Goal: Task Accomplishment & Management: Use online tool/utility

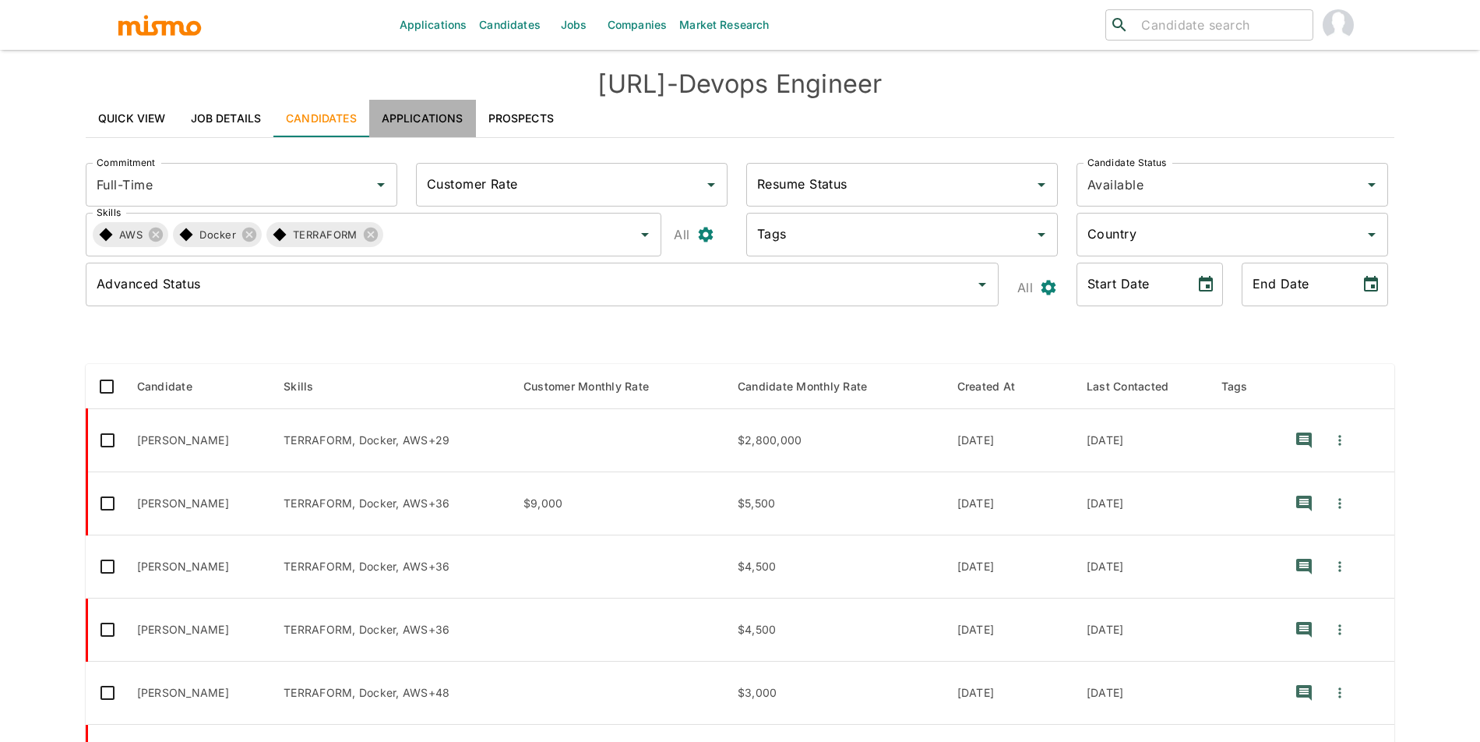
click at [441, 120] on link "Applications" at bounding box center [422, 118] width 107 height 37
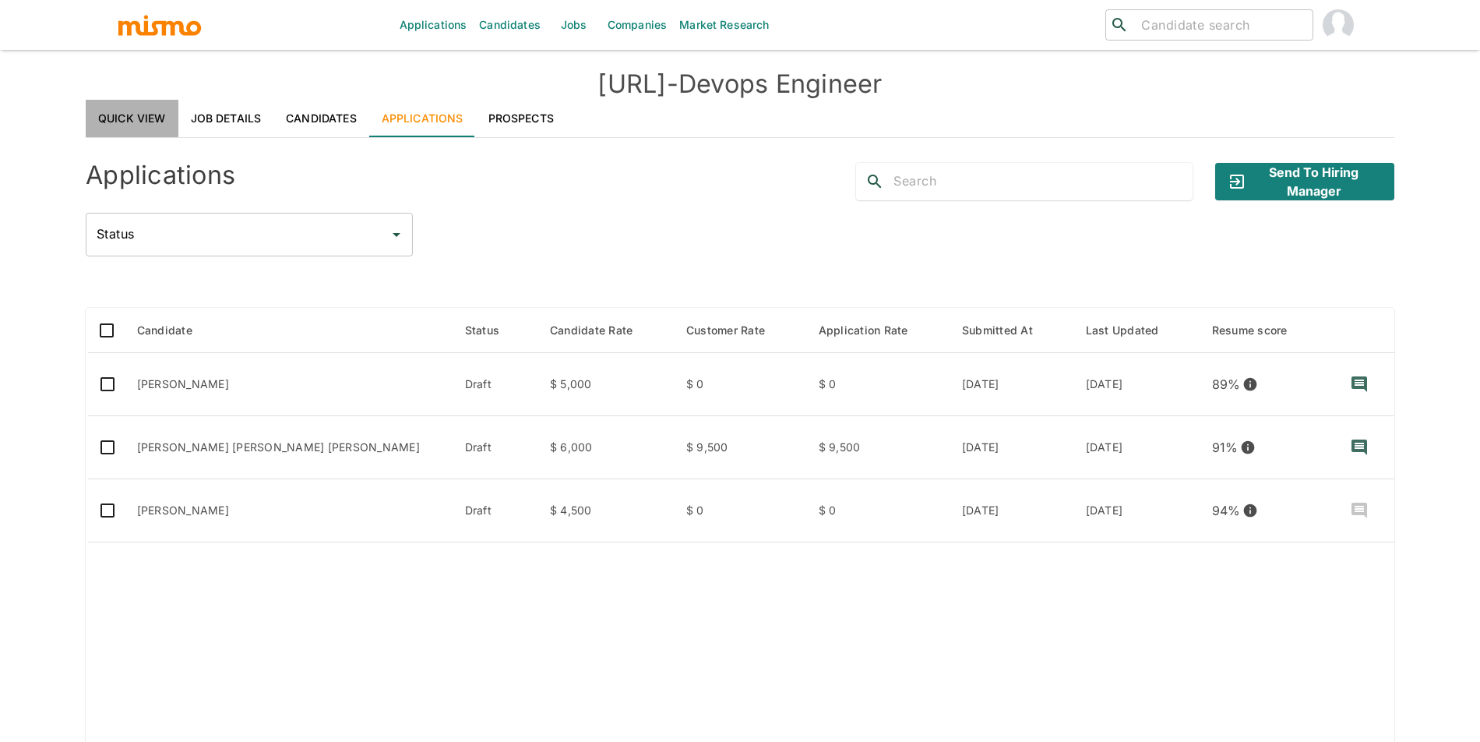
click at [146, 118] on link "Quick View" at bounding box center [132, 118] width 93 height 37
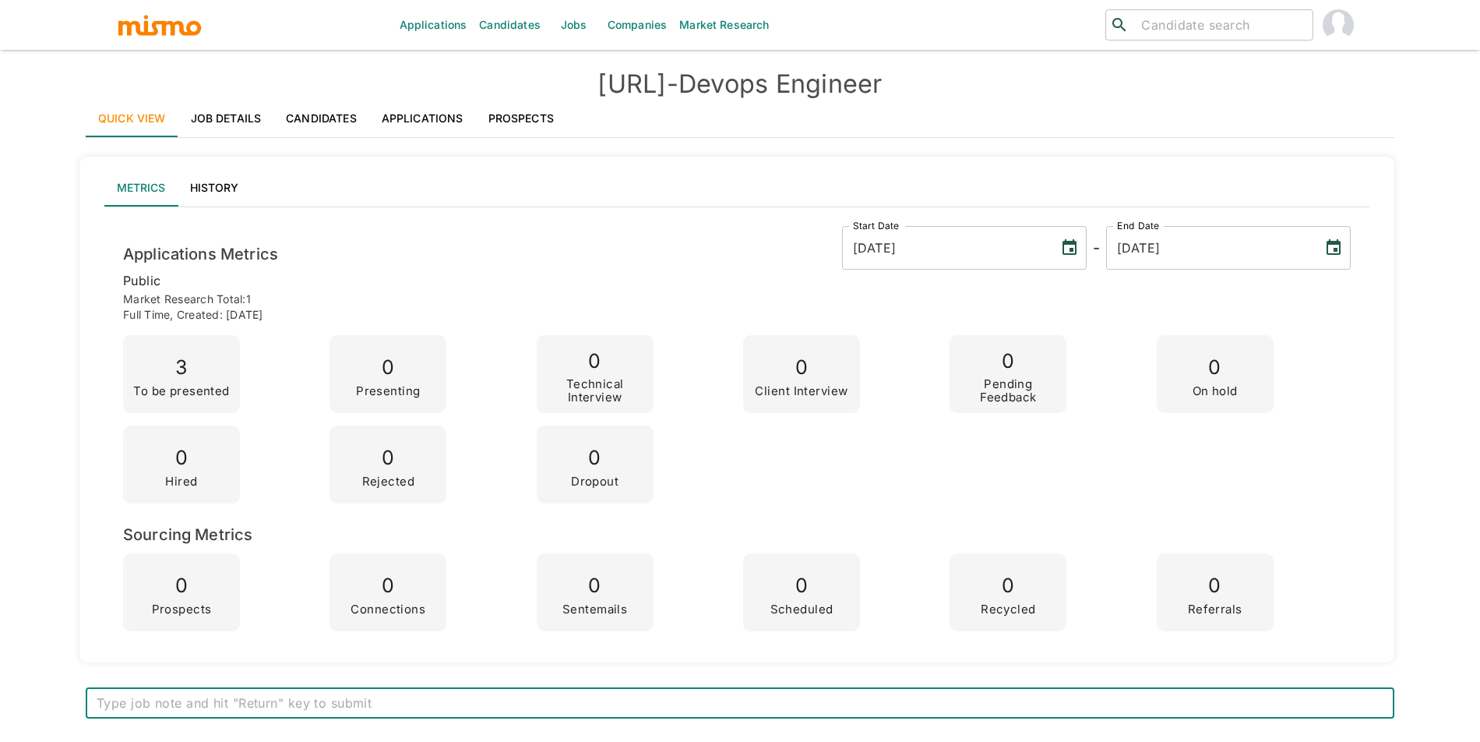
click at [442, 114] on link "Applications" at bounding box center [422, 118] width 107 height 37
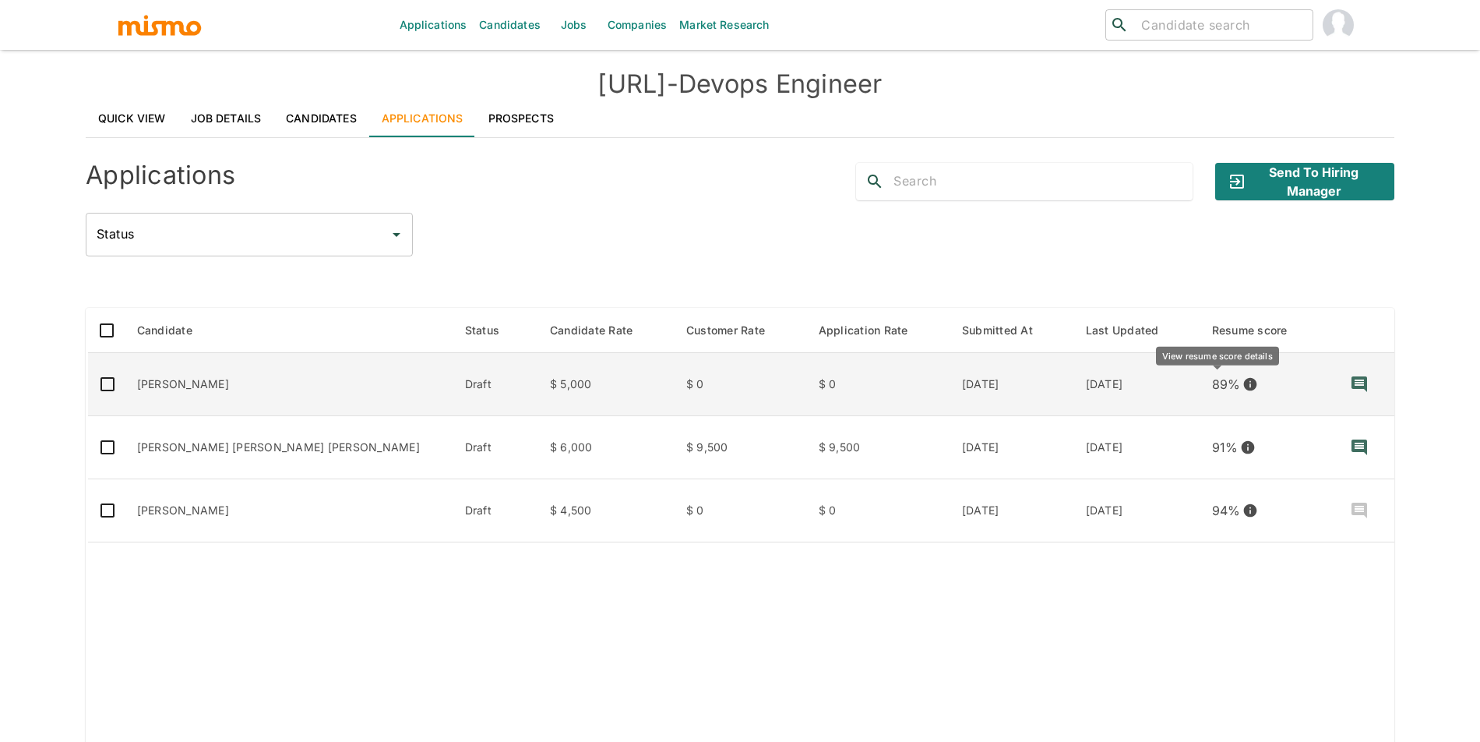
click at [1244, 381] on icon "View resume score details" at bounding box center [1250, 384] width 13 height 13
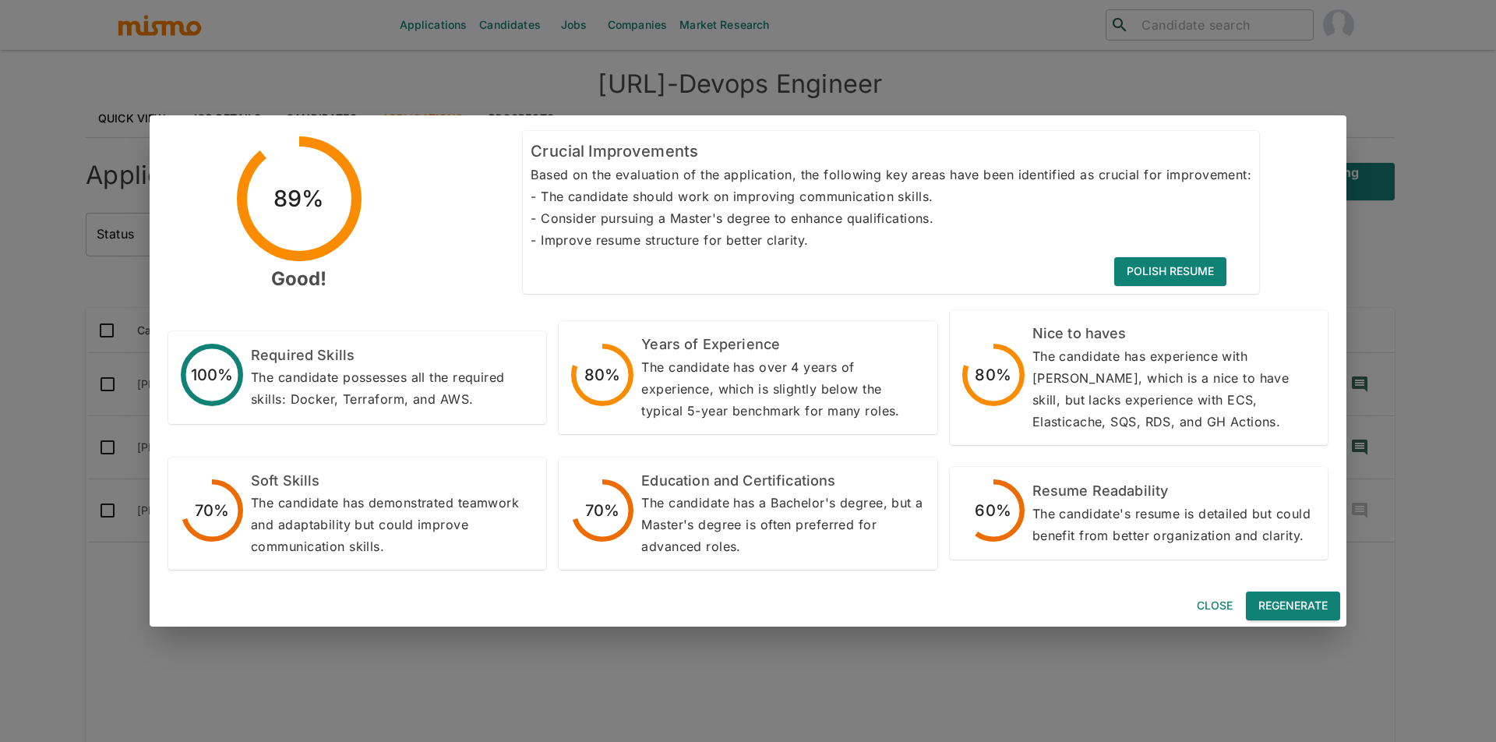
click at [1310, 594] on button "Regenerate" at bounding box center [1293, 605] width 94 height 29
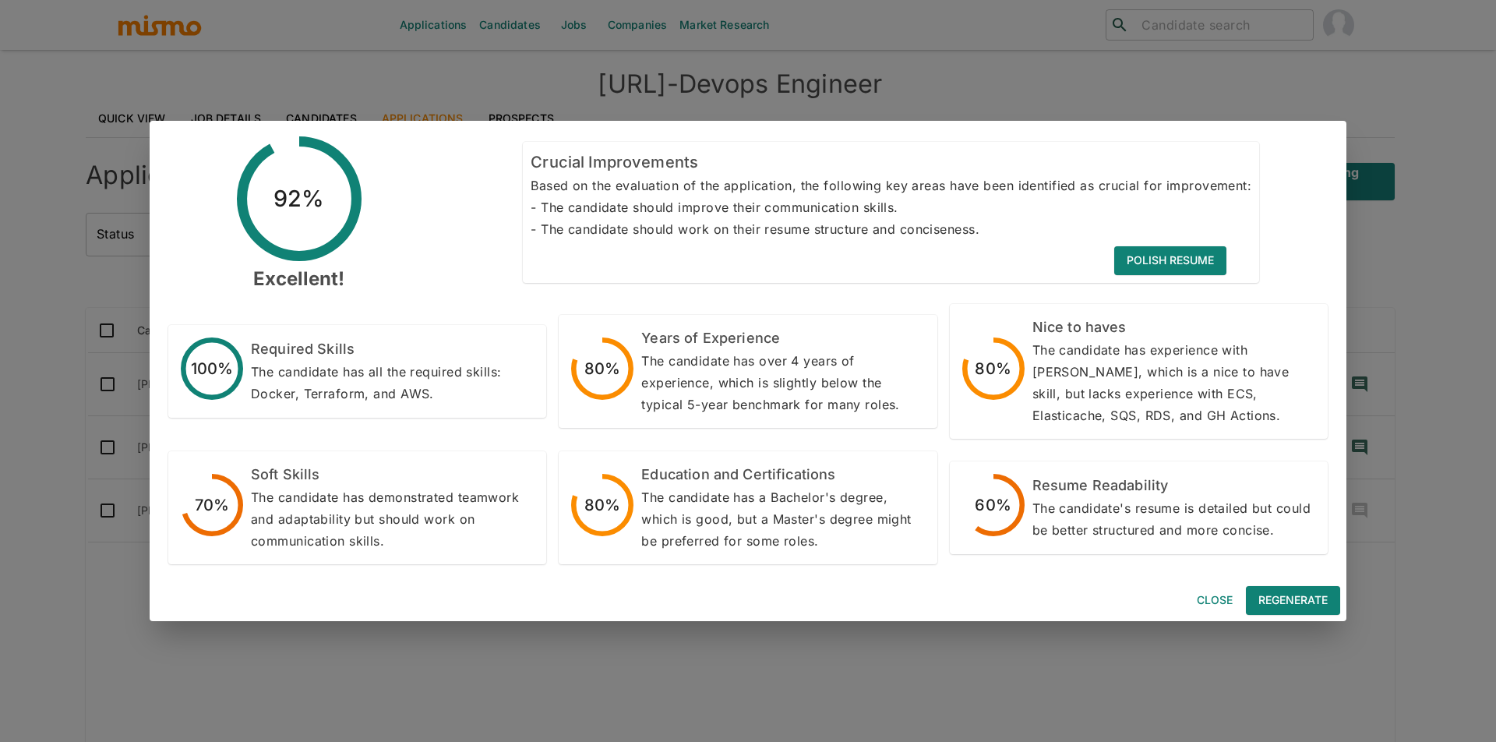
click at [1213, 604] on button "Close" at bounding box center [1215, 600] width 50 height 29
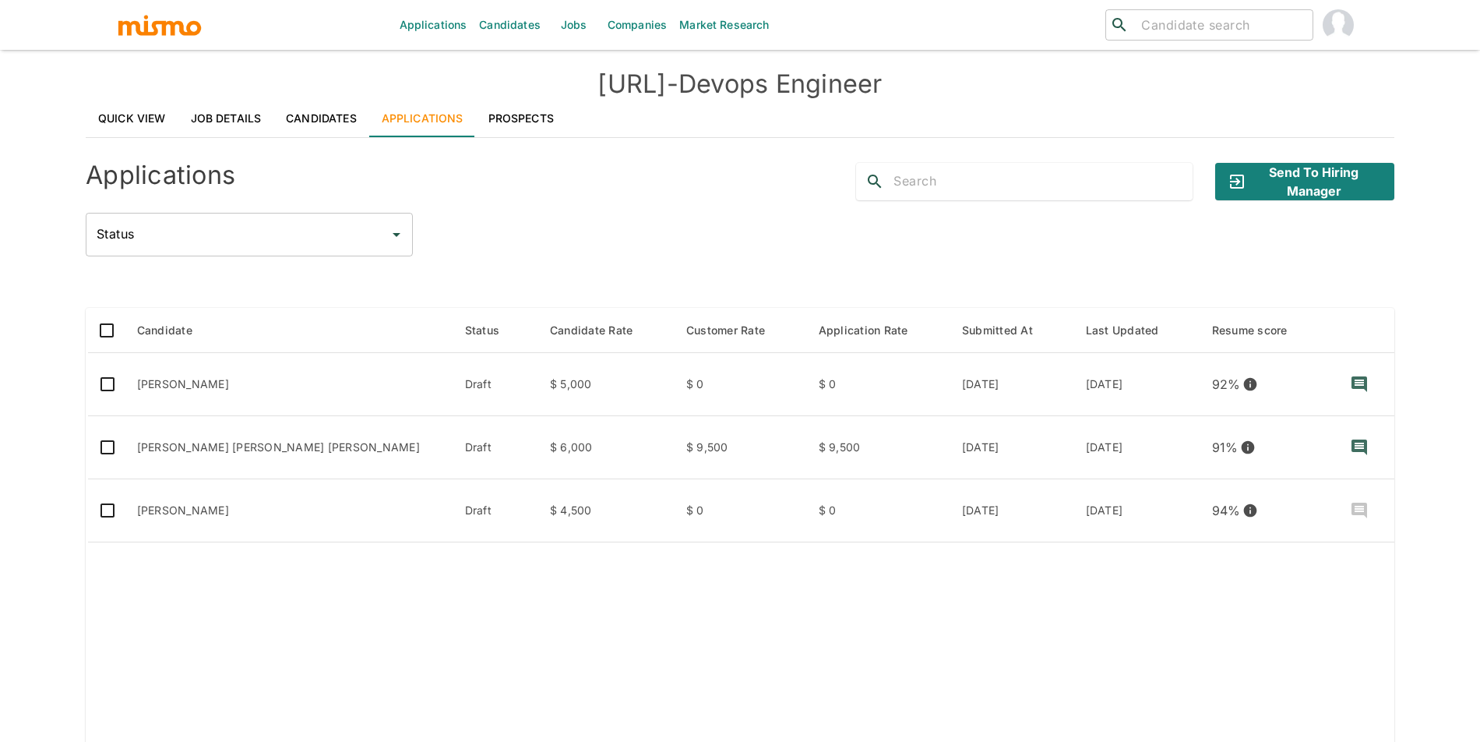
click at [225, 120] on link "Job Details" at bounding box center [226, 118] width 96 height 37
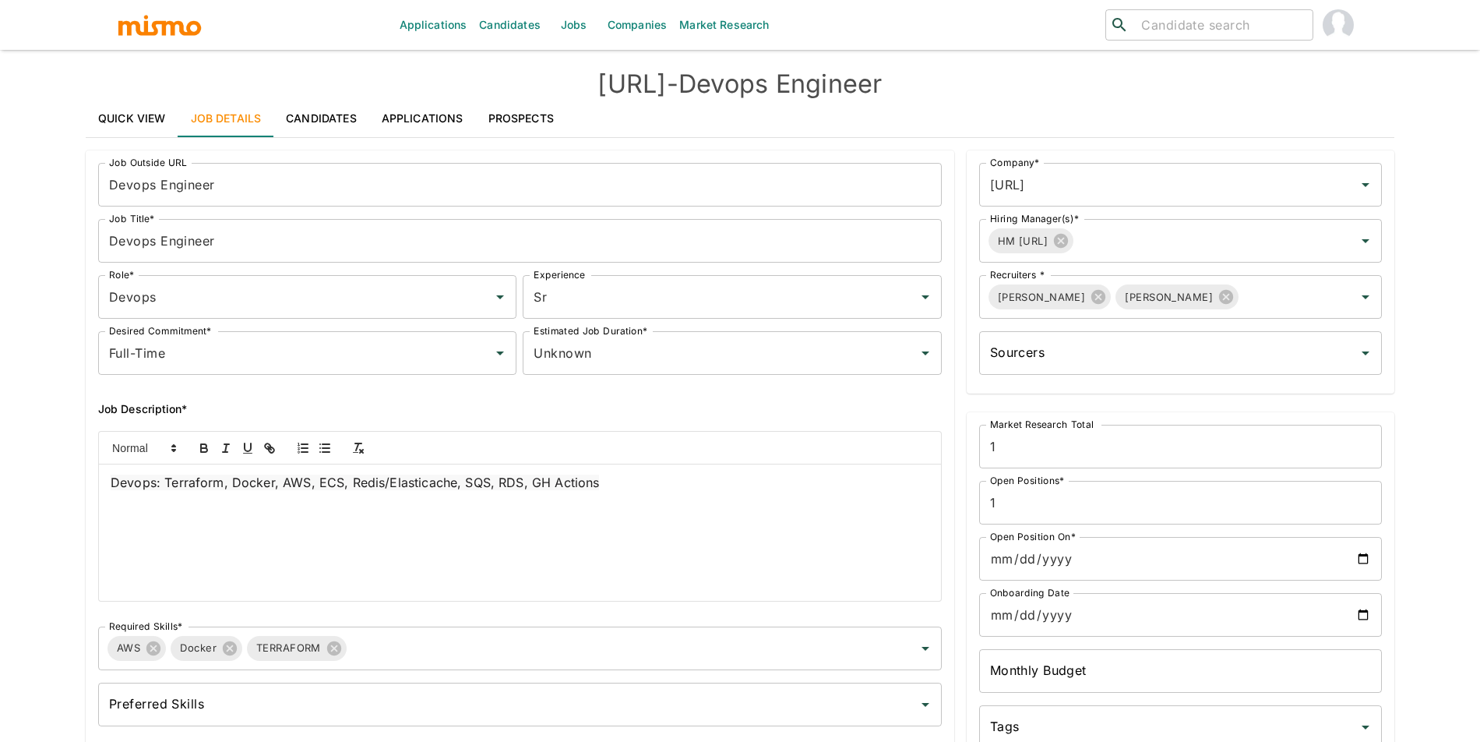
click at [1230, 28] on input "search" at bounding box center [1220, 25] width 171 height 22
type input "moises s"
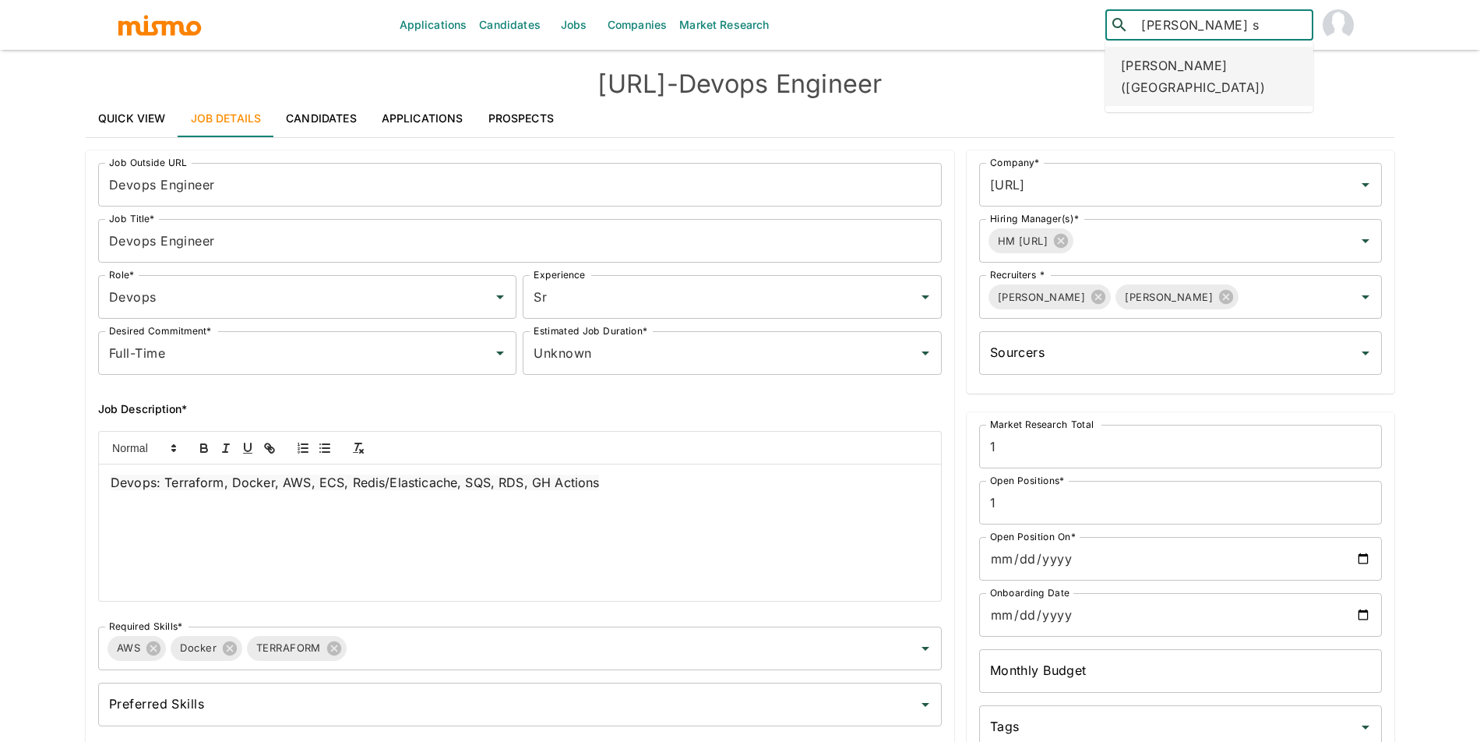
click at [1227, 69] on div "Moisés Sira J (Argentina)" at bounding box center [1209, 76] width 208 height 59
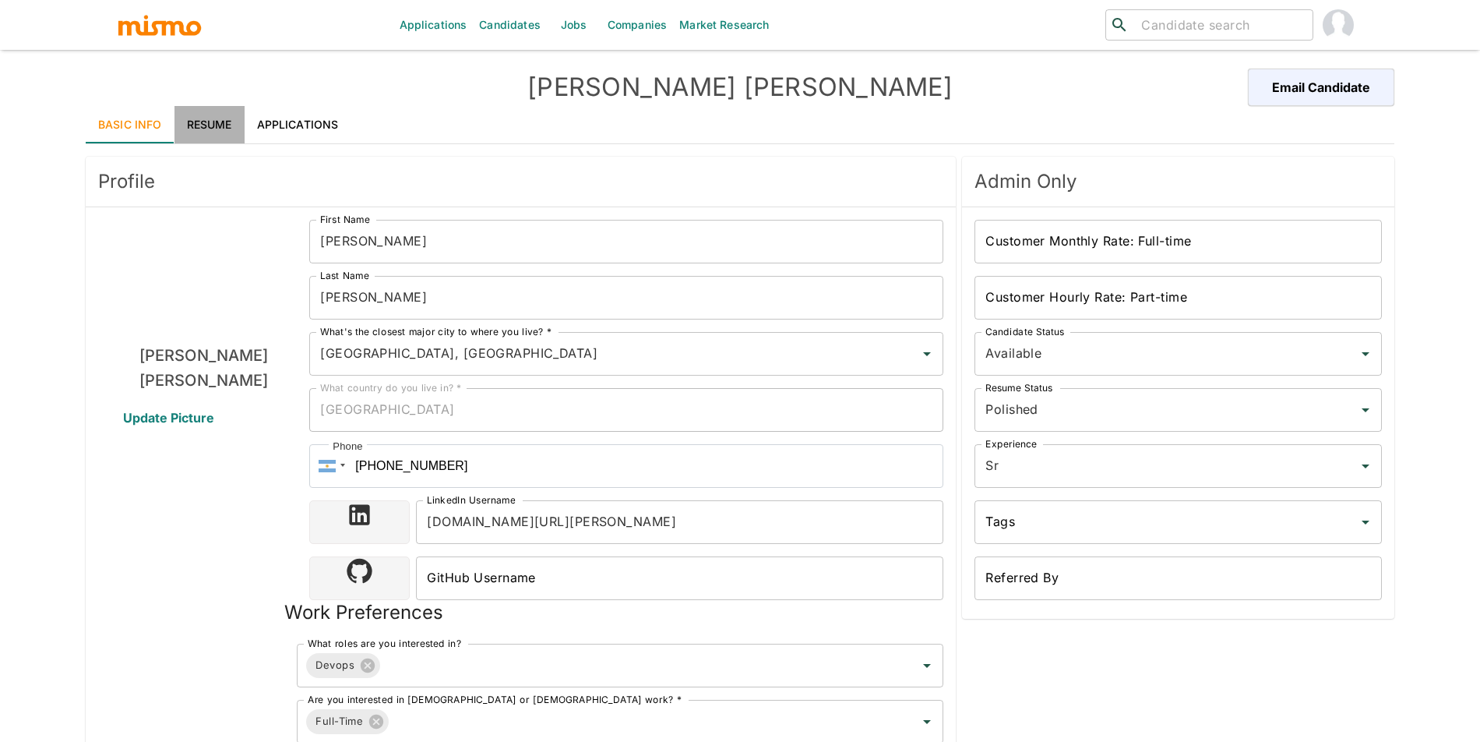
click at [220, 127] on link "Resume" at bounding box center [209, 124] width 70 height 37
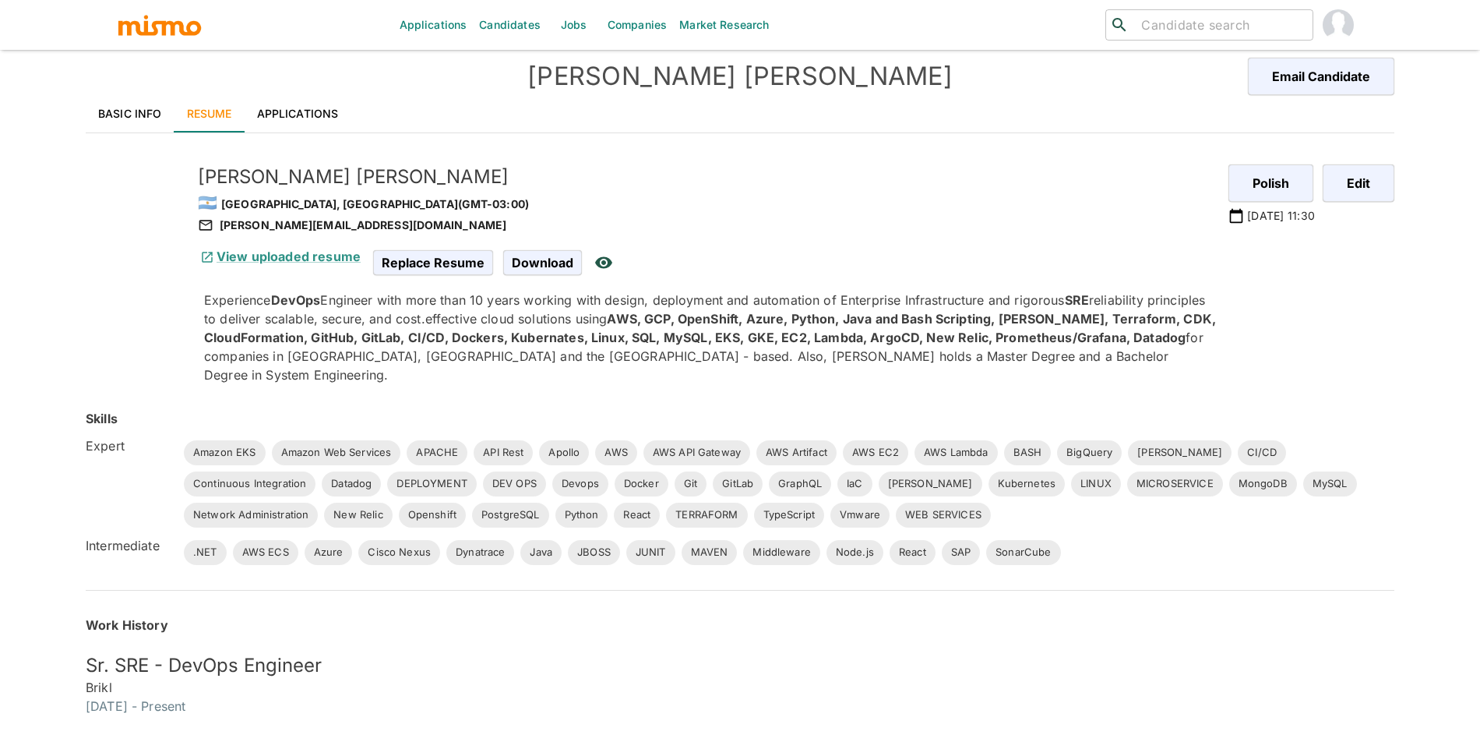
scroll to position [26, 0]
